Goal: Task Accomplishment & Management: Manage account settings

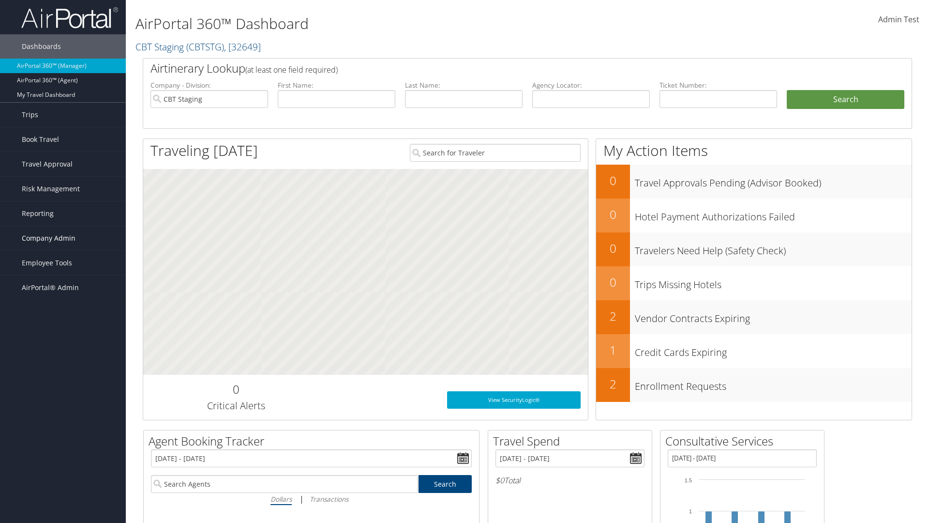
click at [63, 238] on span "Company Admin" at bounding box center [49, 238] width 54 height 24
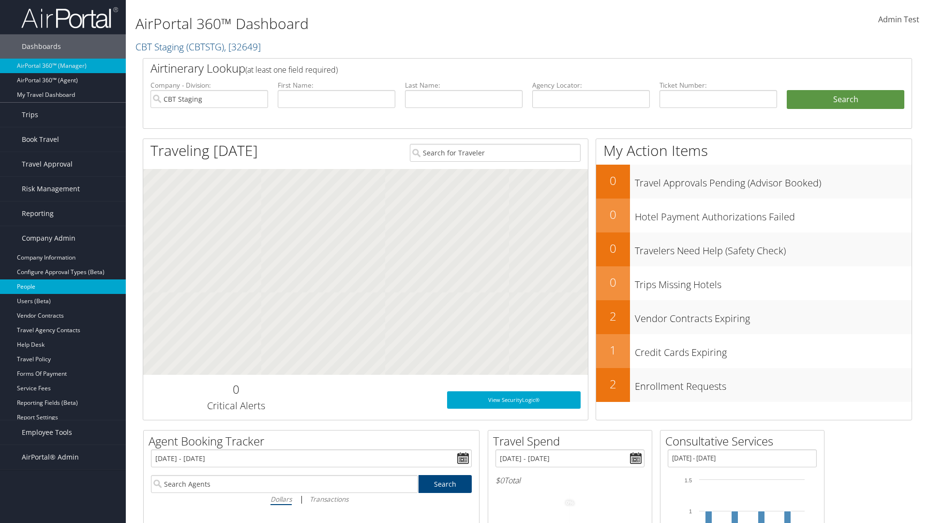
click at [63, 287] on link "People" at bounding box center [63, 286] width 126 height 15
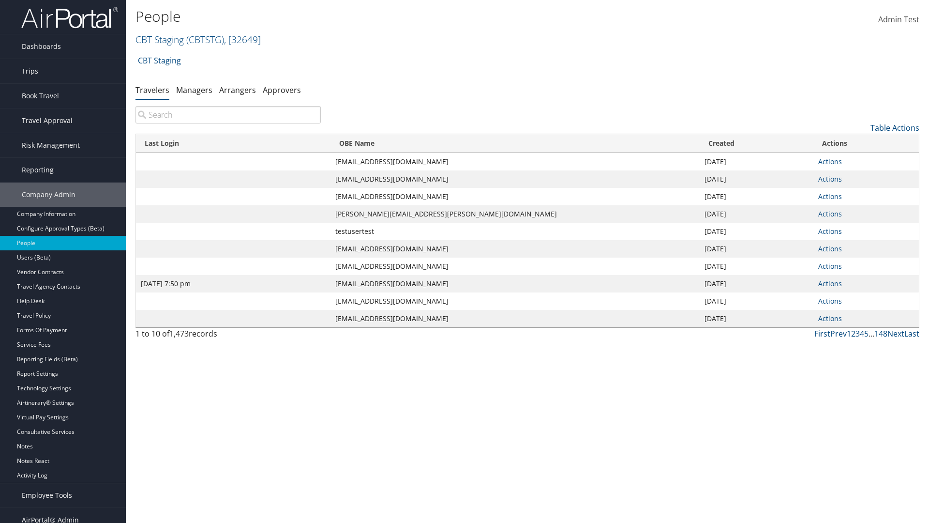
click at [228, 115] on input "search" at bounding box center [228, 114] width 185 height 17
type input "[DATE] 7:50 pm"
